Goal: Information Seeking & Learning: Learn about a topic

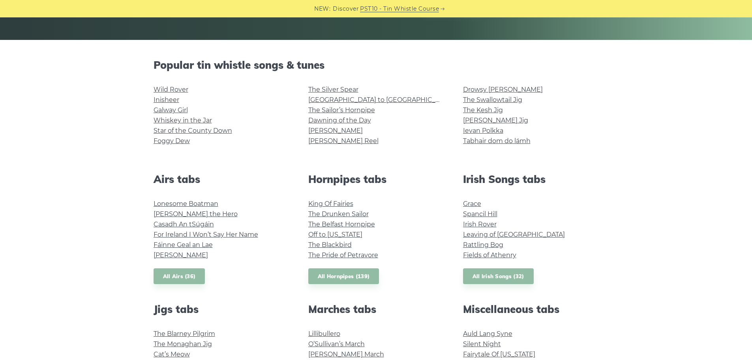
scroll to position [158, 0]
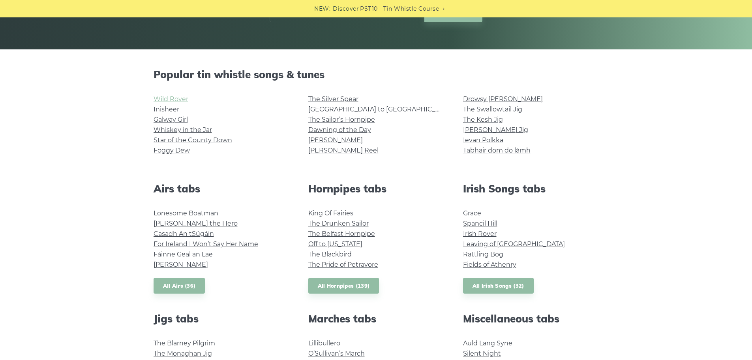
click at [170, 98] on link "Wild Rover" at bounding box center [171, 98] width 35 height 7
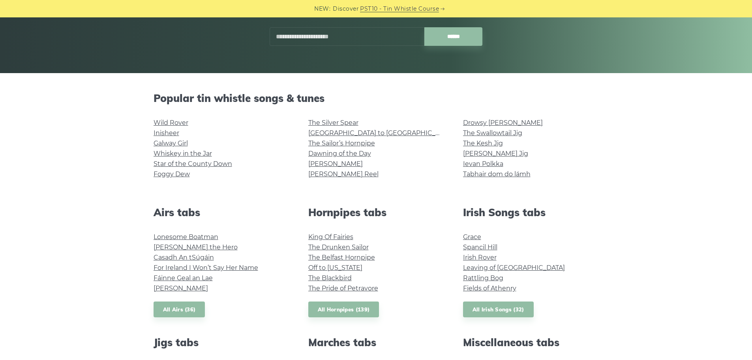
scroll to position [118, 0]
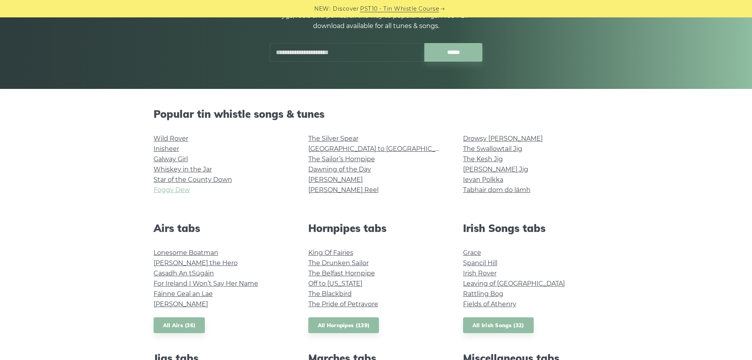
click at [181, 192] on link "Foggy Dew" at bounding box center [172, 189] width 36 height 7
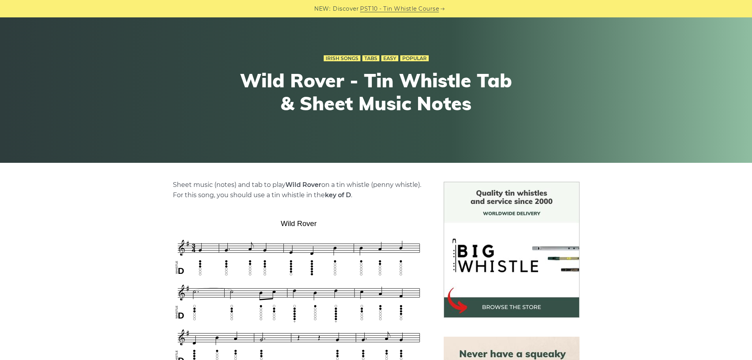
scroll to position [197, 0]
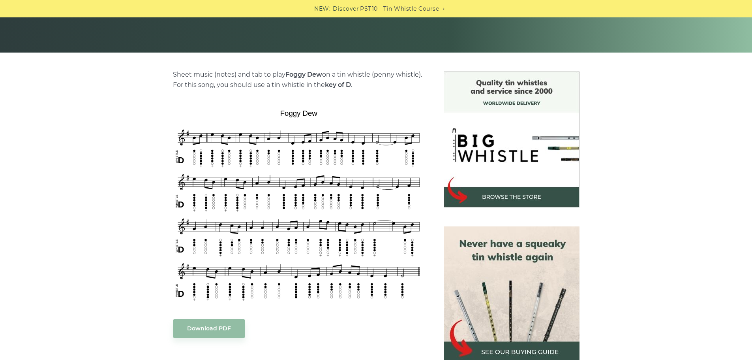
scroll to position [158, 0]
